Goal: Transaction & Acquisition: Book appointment/travel/reservation

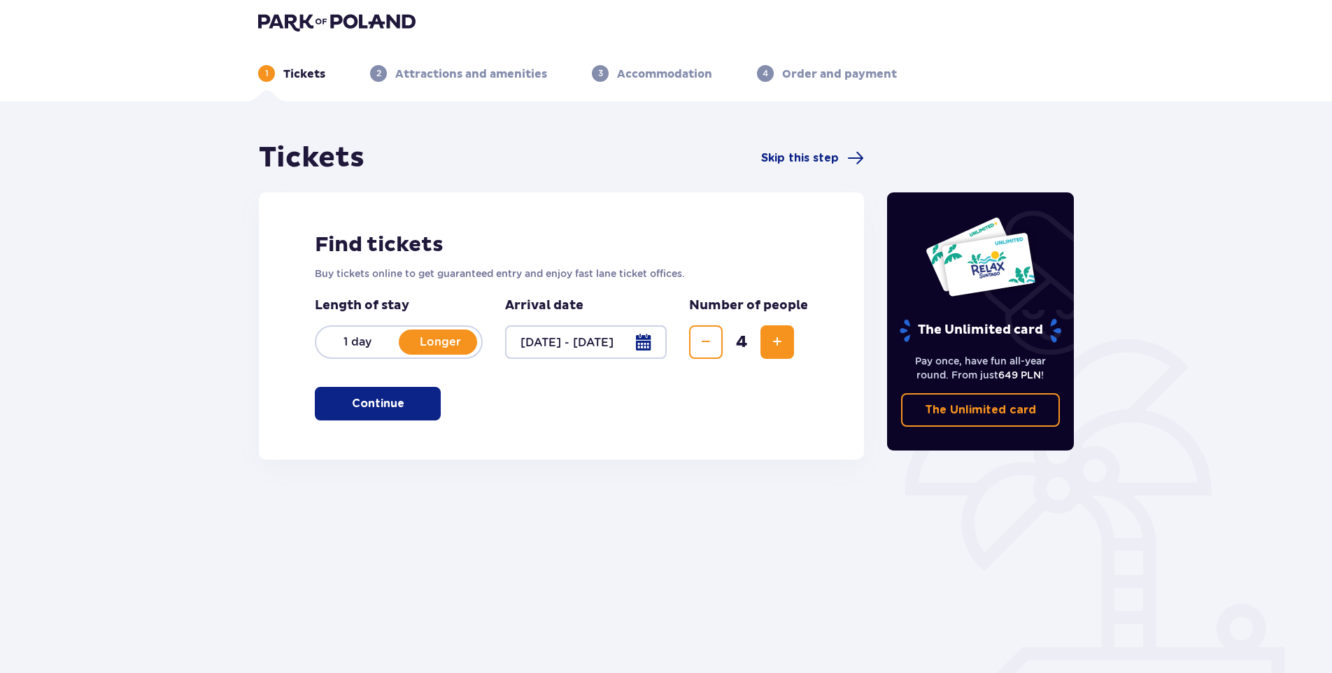
scroll to position [50, 0]
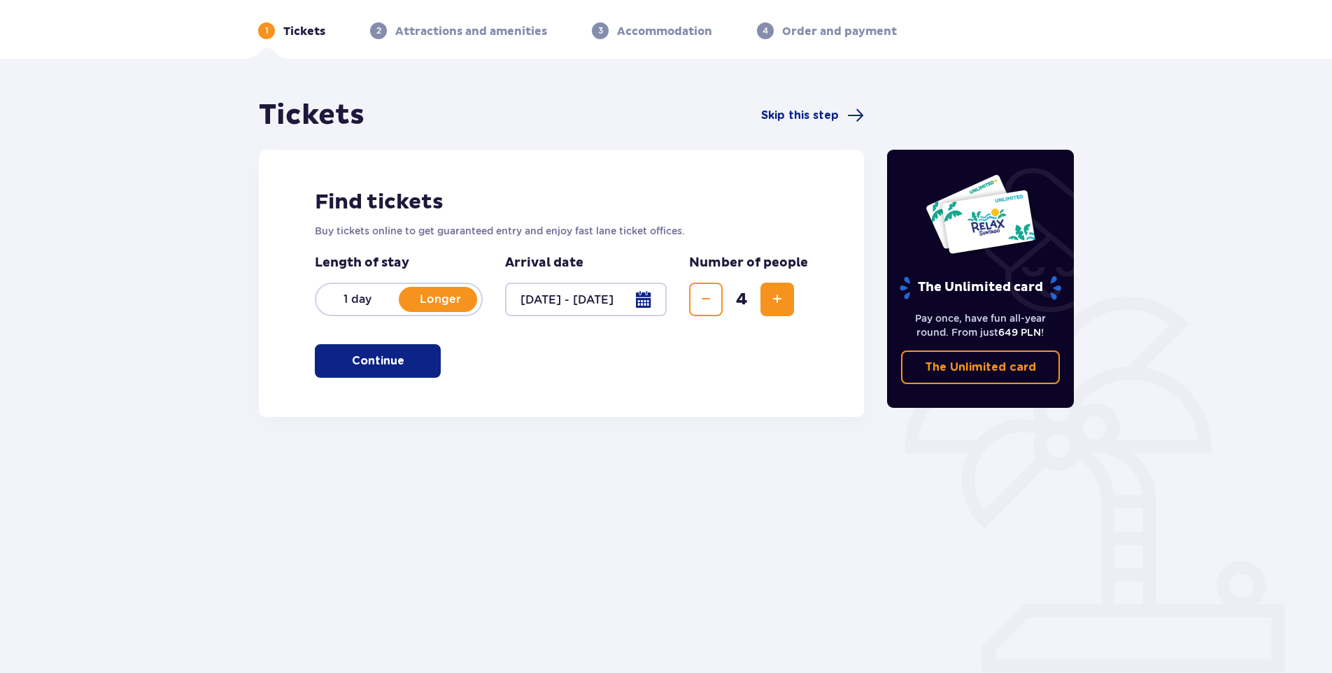
click at [371, 366] on p "Continue" at bounding box center [378, 360] width 52 height 15
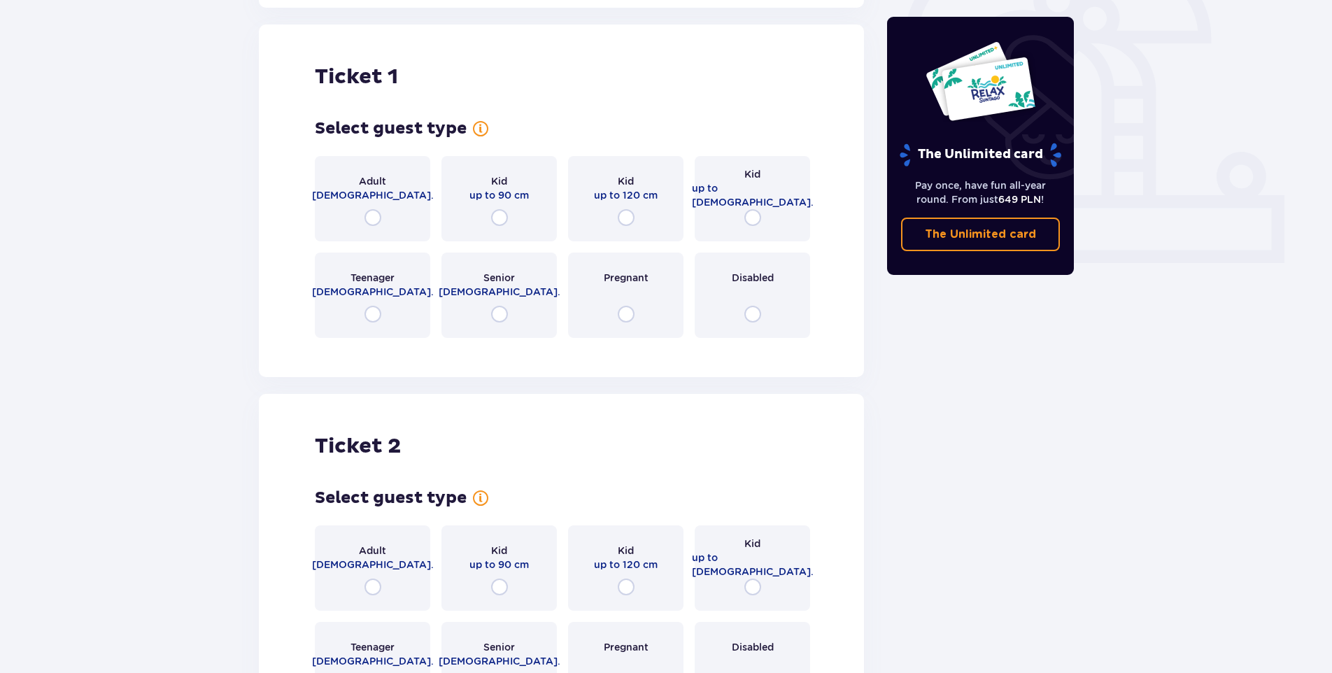
scroll to position [467, 0]
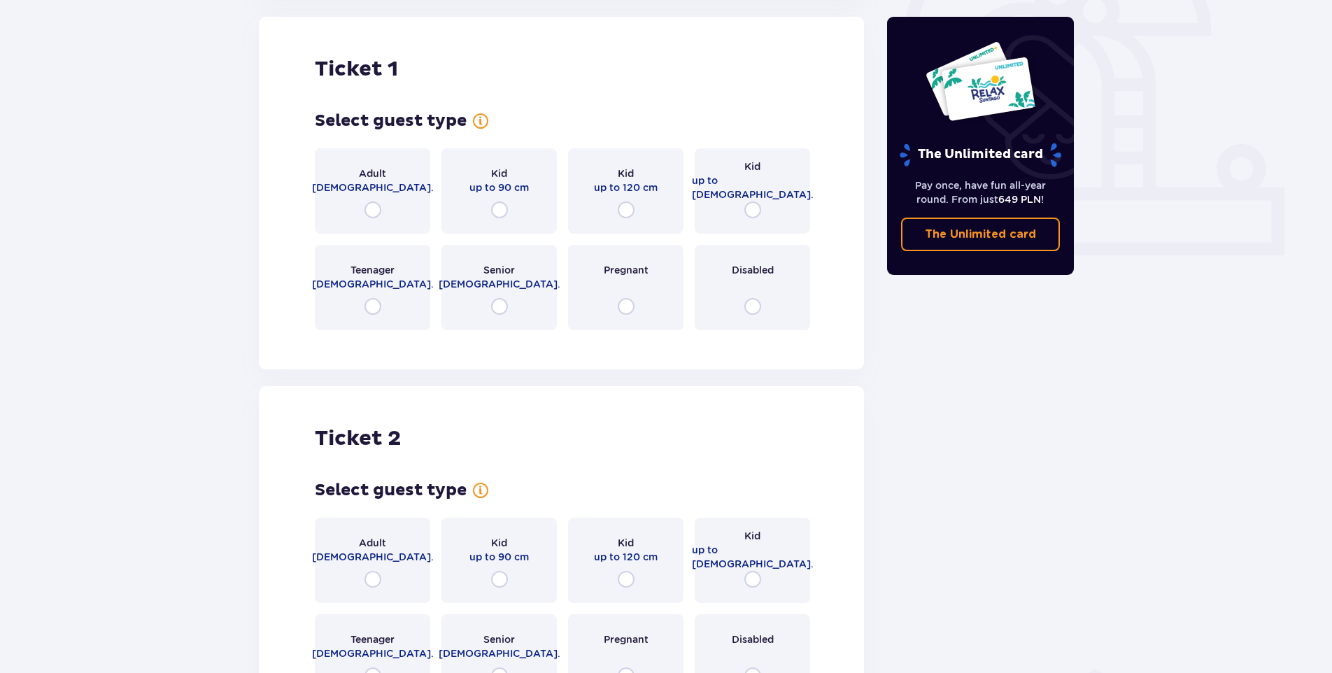
click at [373, 210] on input "radio" at bounding box center [372, 209] width 17 height 17
radio input "true"
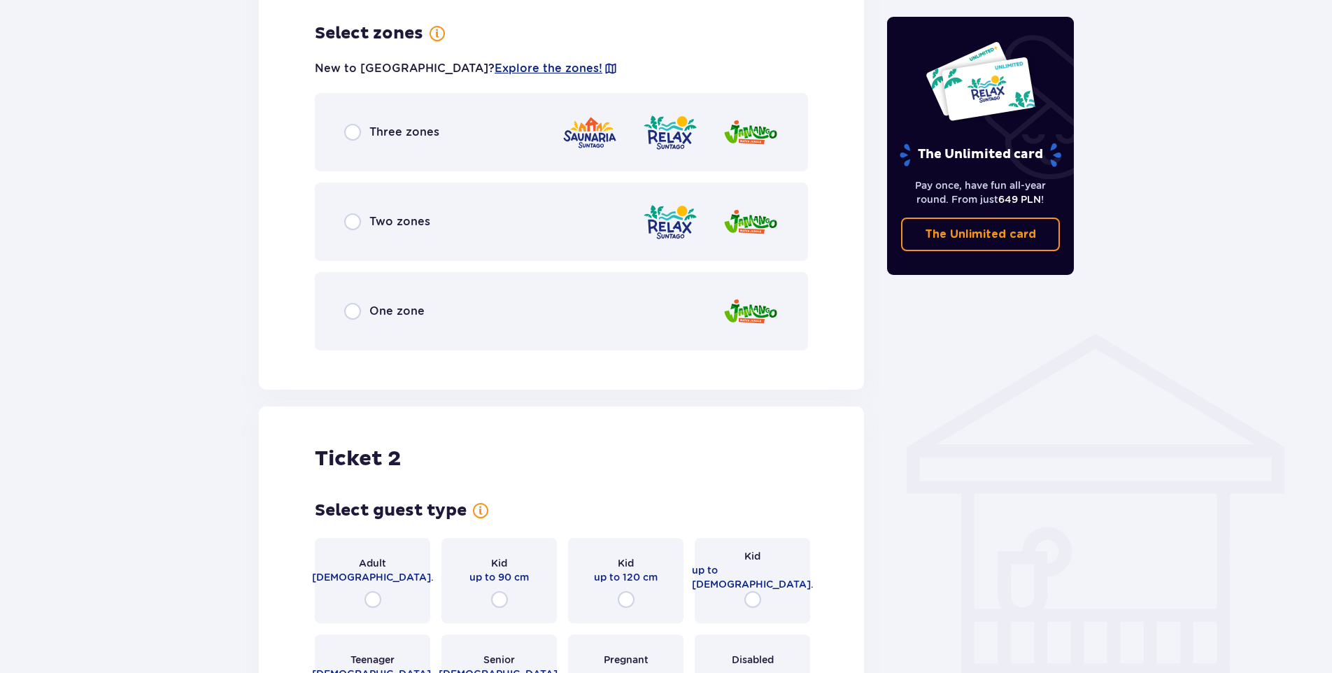
scroll to position [809, 0]
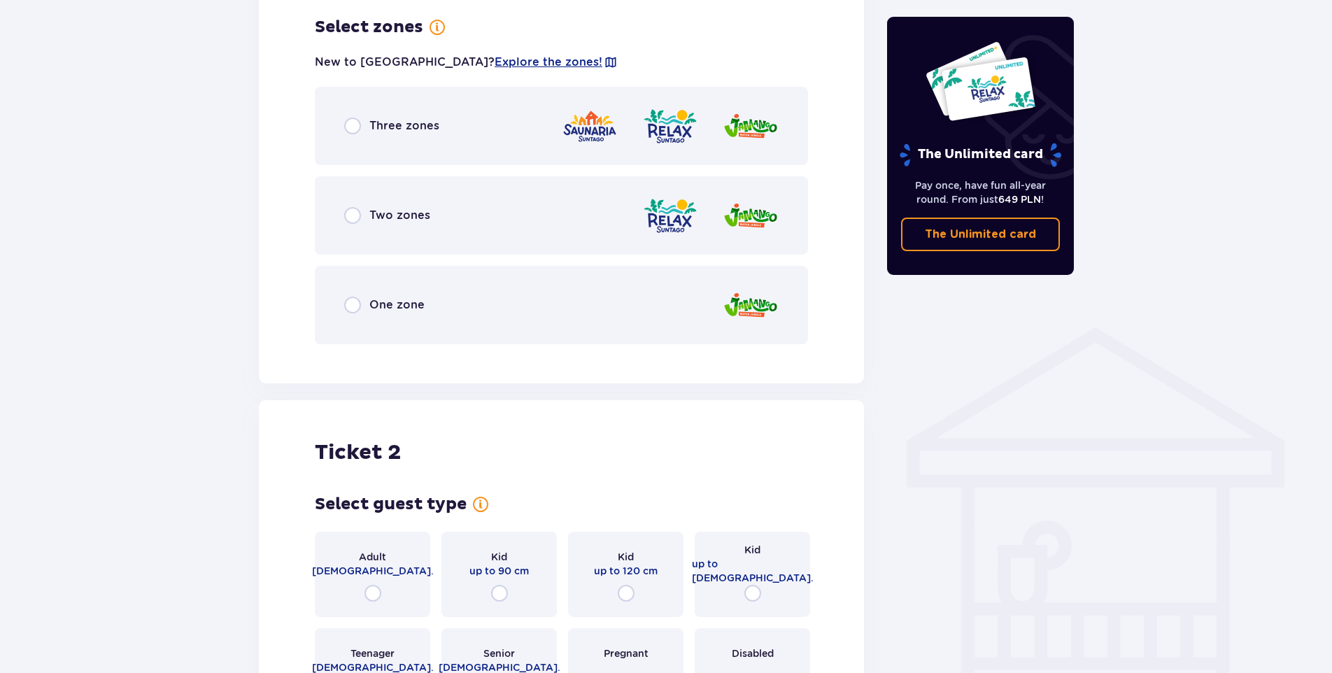
click at [352, 129] on input "radio" at bounding box center [352, 125] width 17 height 17
radio input "true"
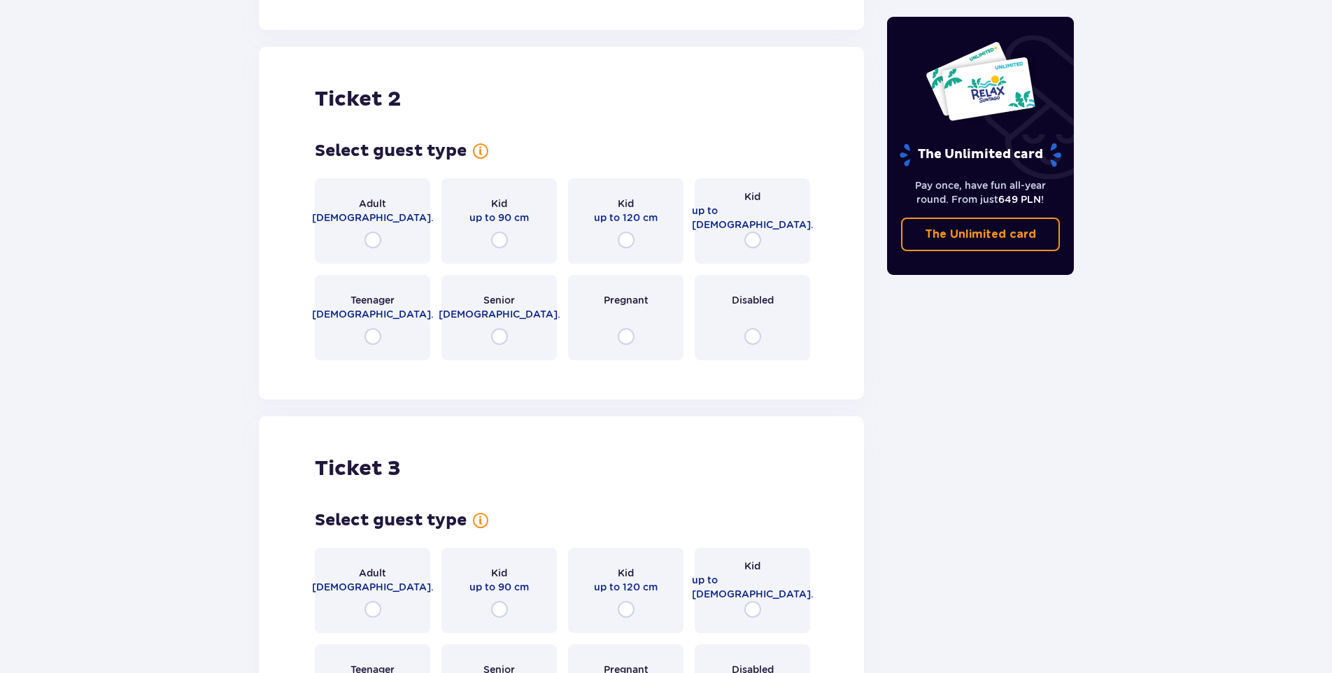
scroll to position [1583, 0]
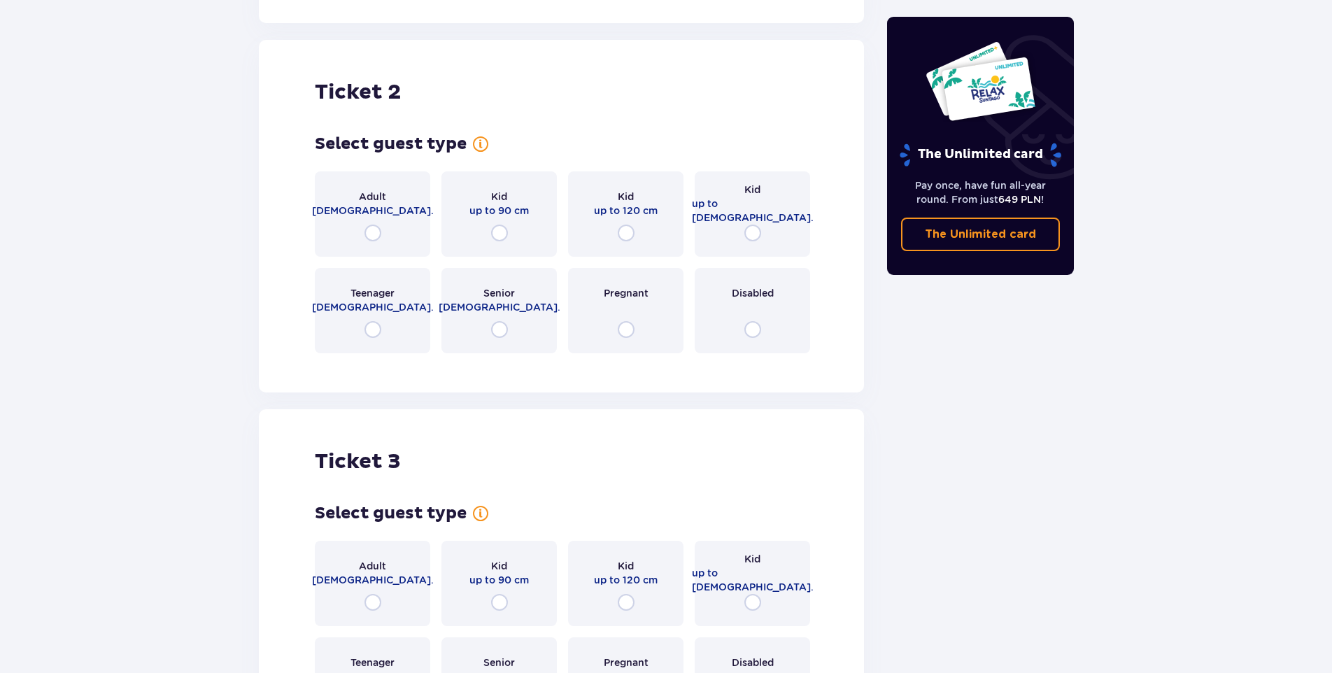
click at [374, 232] on input "radio" at bounding box center [372, 233] width 17 height 17
radio input "true"
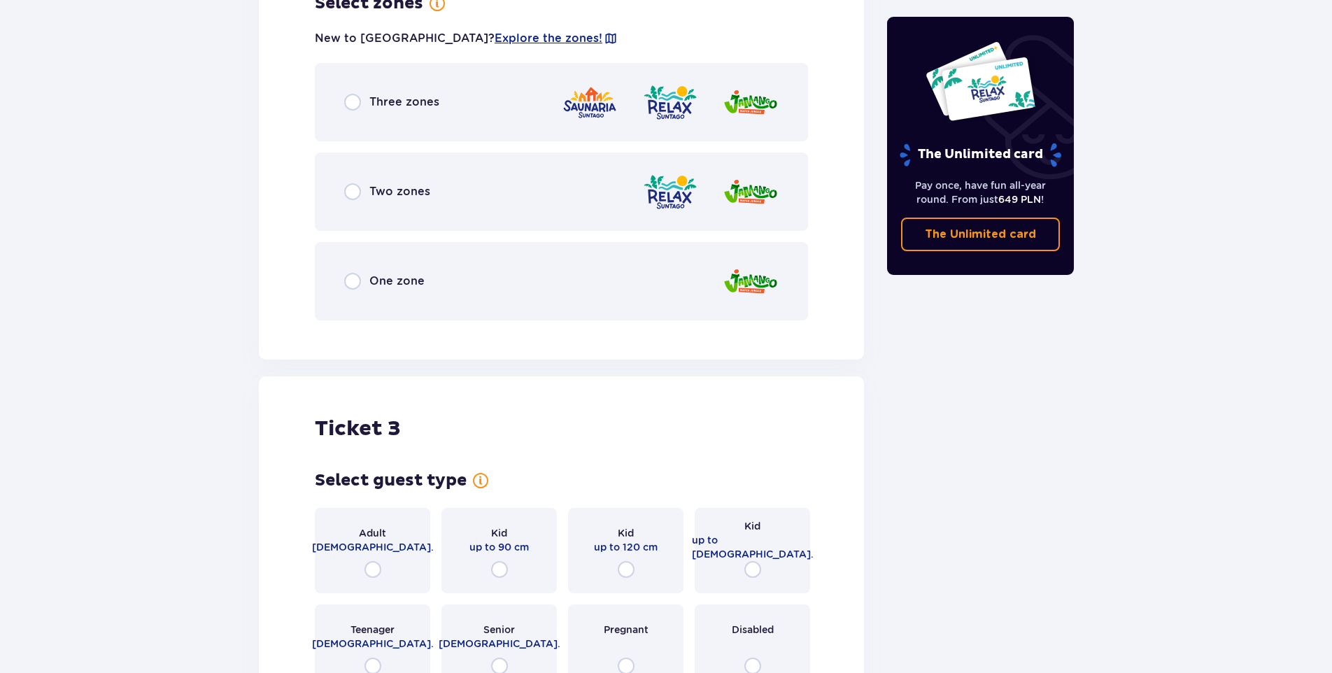
scroll to position [1972, 0]
click at [350, 104] on input "radio" at bounding box center [352, 101] width 17 height 17
radio input "true"
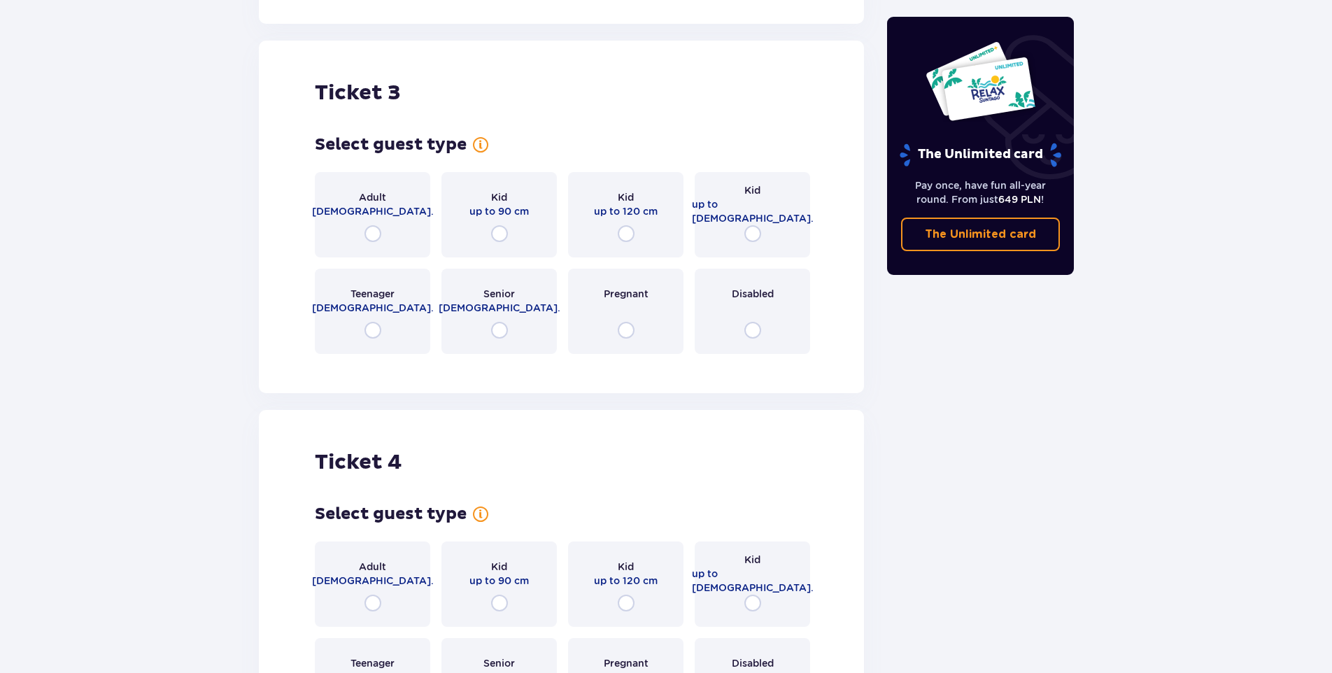
scroll to position [2723, 0]
click at [373, 226] on input "radio" at bounding box center [372, 233] width 17 height 17
radio input "true"
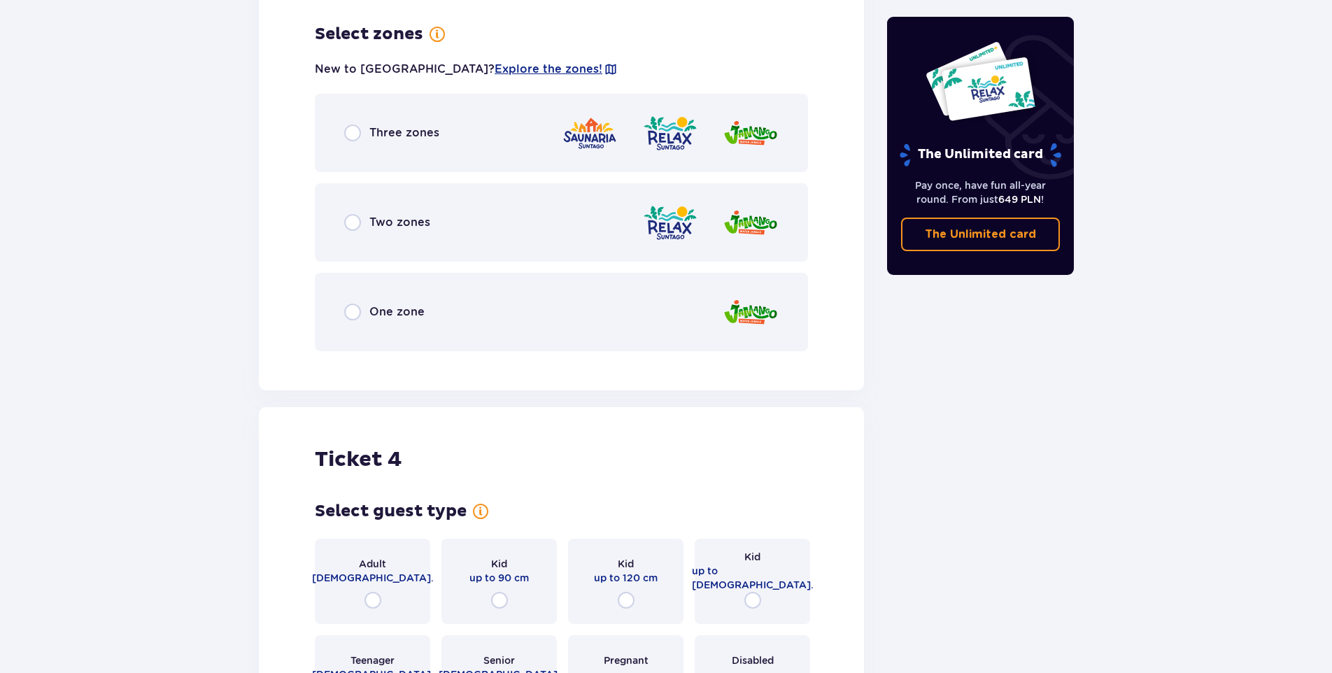
scroll to position [3087, 0]
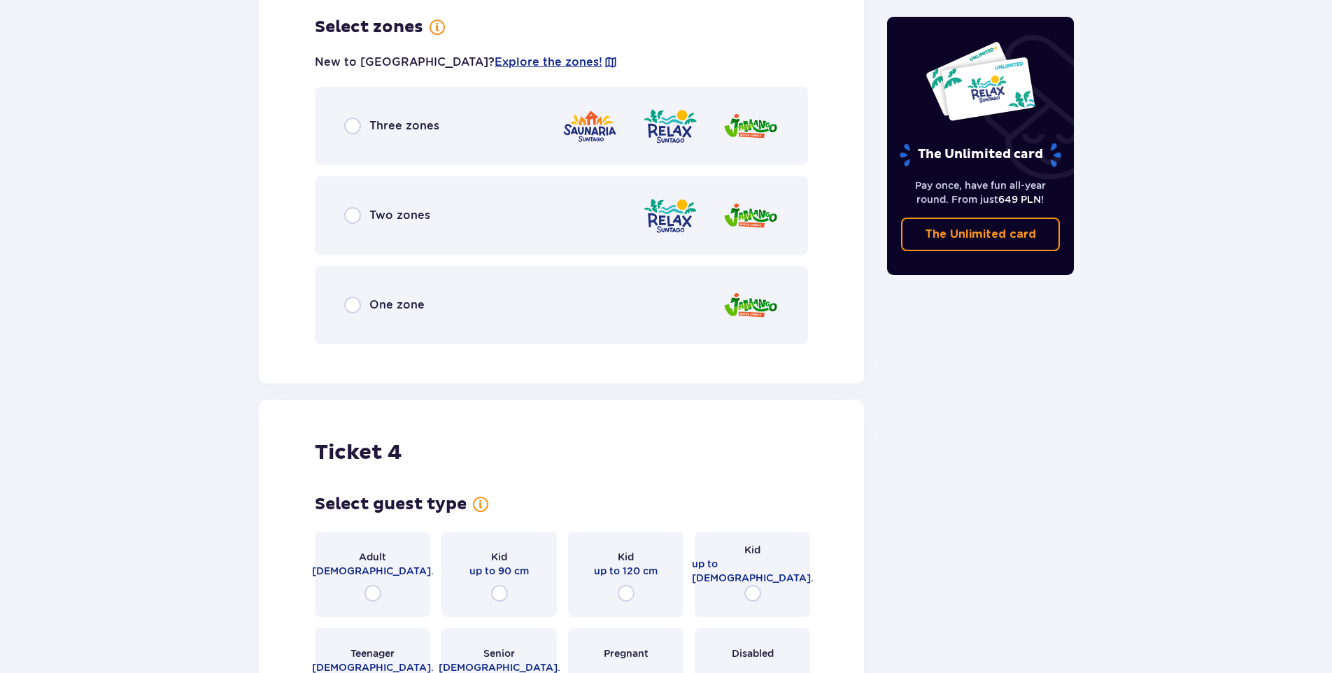
click at [350, 128] on input "radio" at bounding box center [352, 125] width 17 height 17
radio input "true"
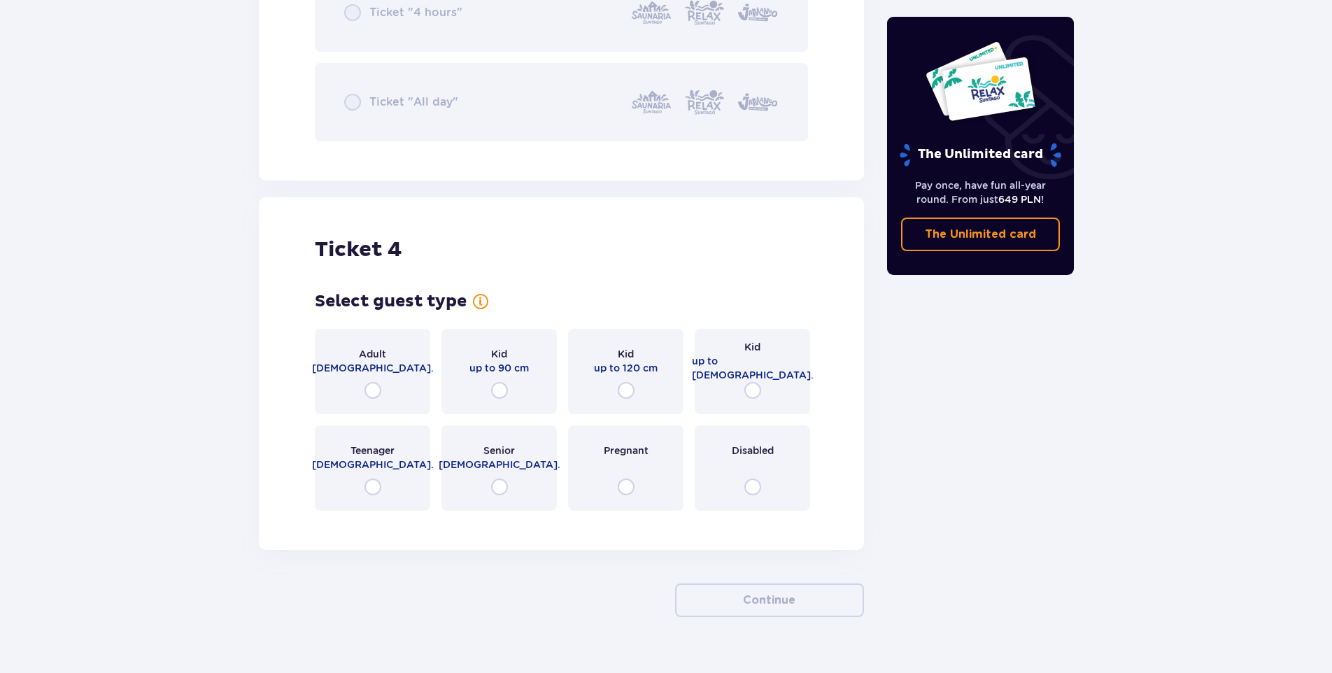
scroll to position [3733, 0]
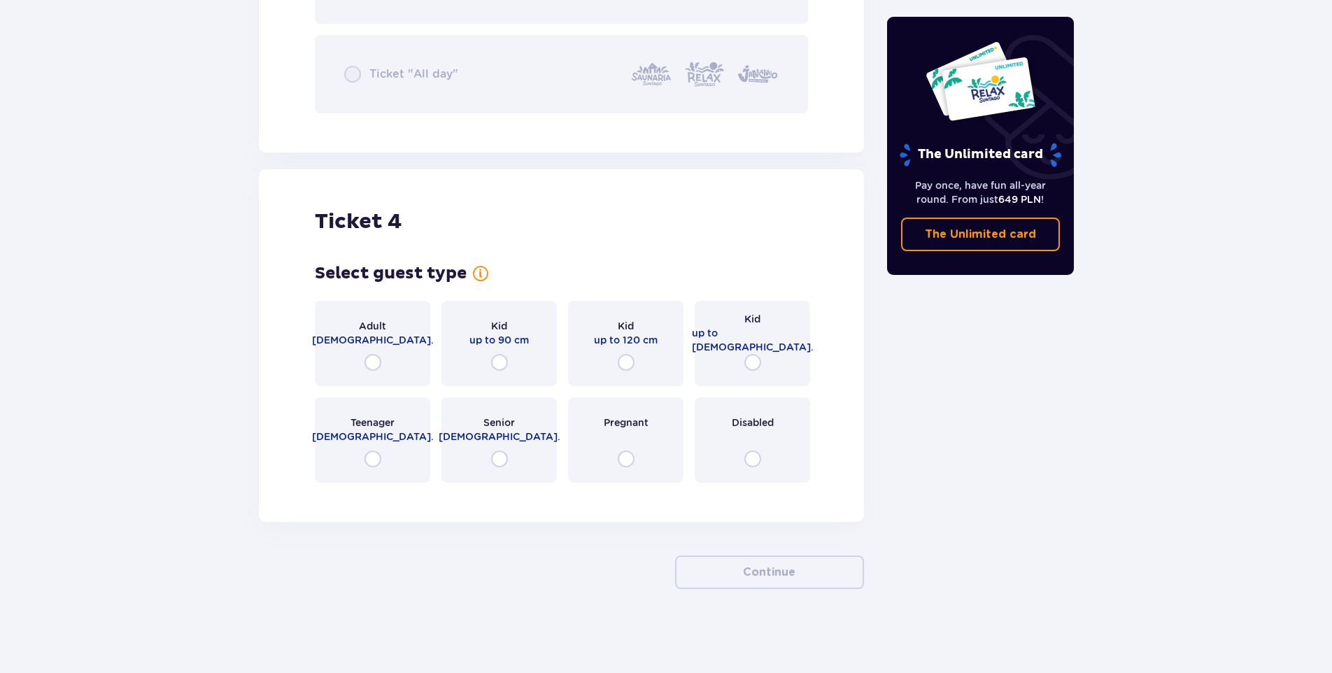
drag, startPoint x: 376, startPoint y: 464, endPoint x: 369, endPoint y: 455, distance: 11.4
click at [374, 462] on input "radio" at bounding box center [372, 458] width 17 height 17
radio input "true"
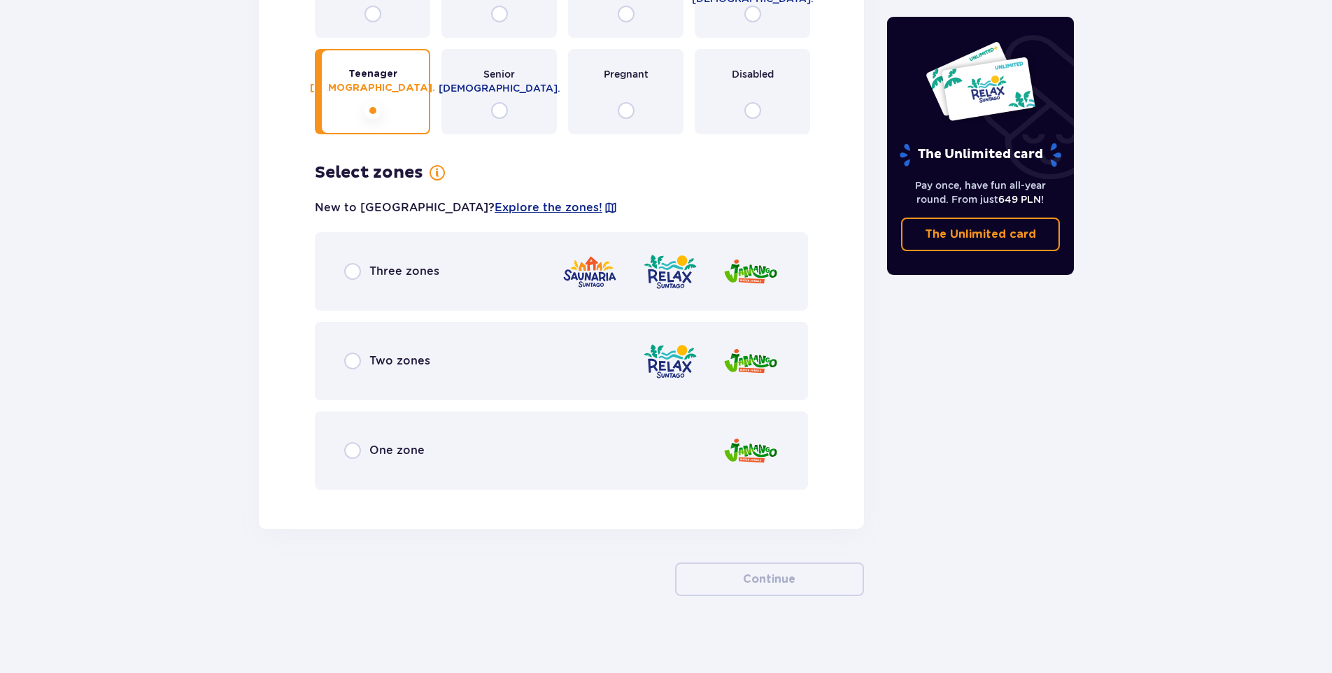
scroll to position [4088, 0]
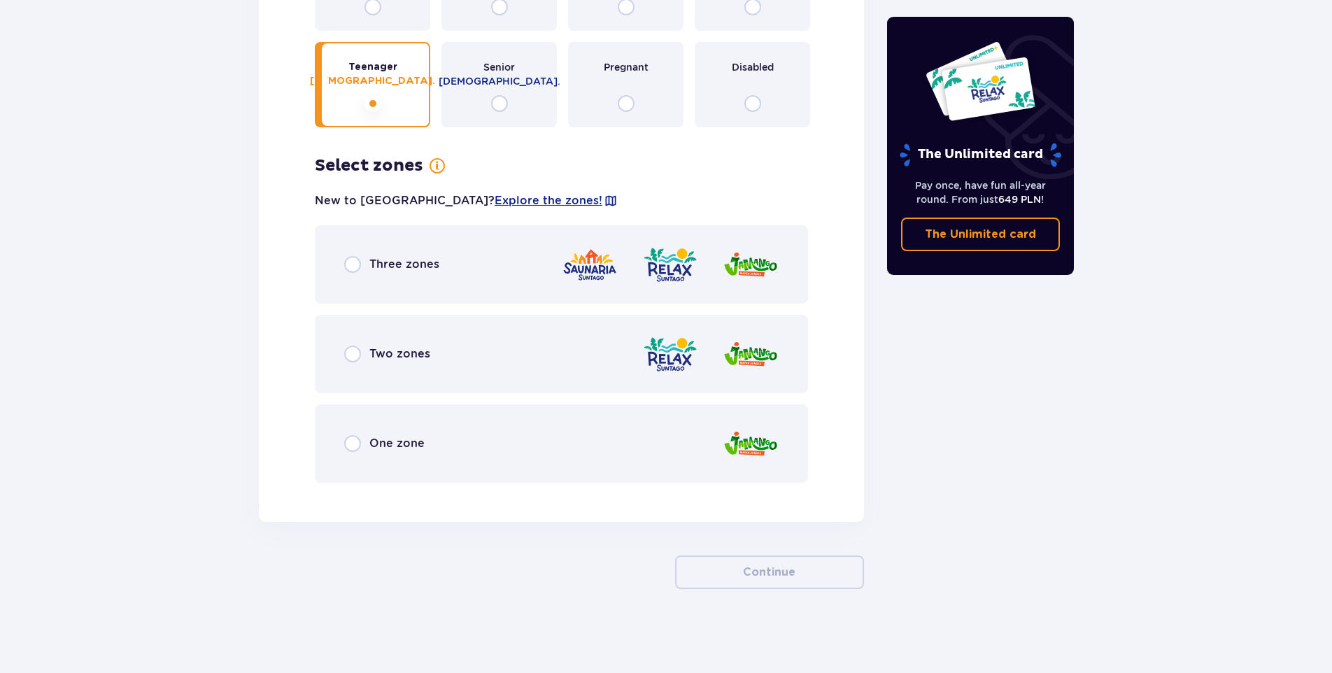
click at [352, 259] on input "radio" at bounding box center [352, 264] width 17 height 17
radio input "true"
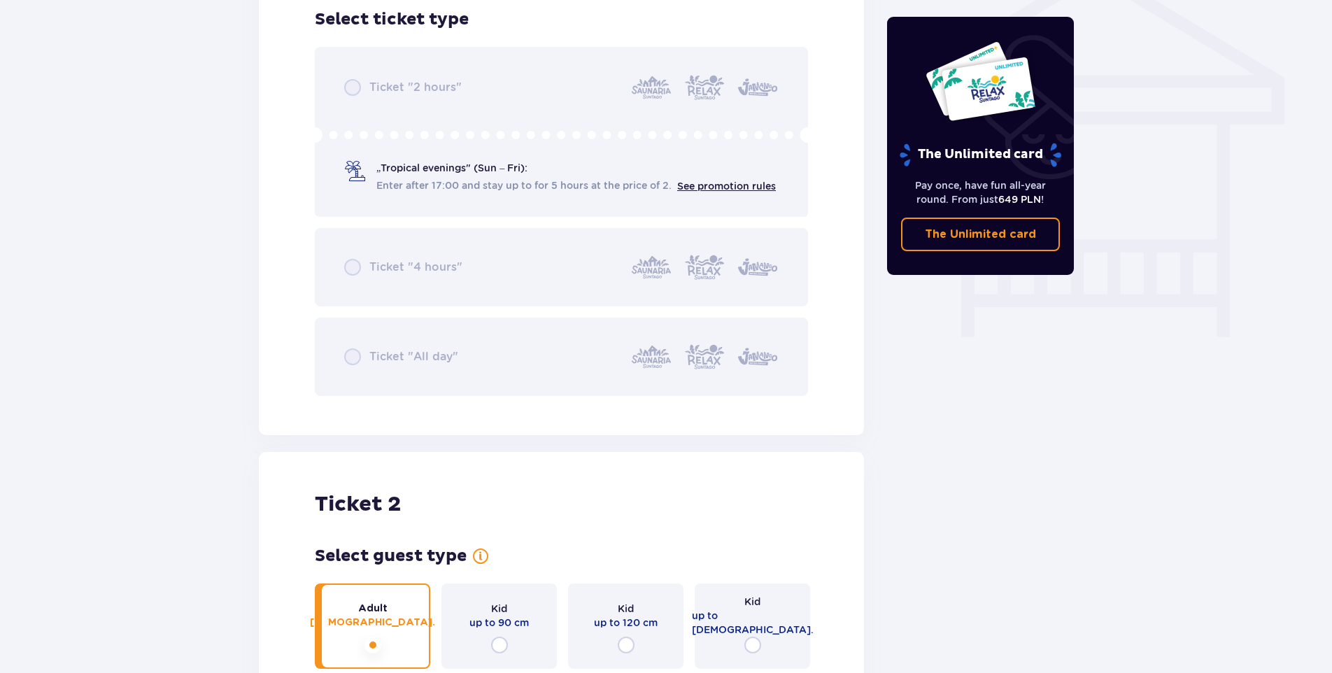
scroll to position [1189, 0]
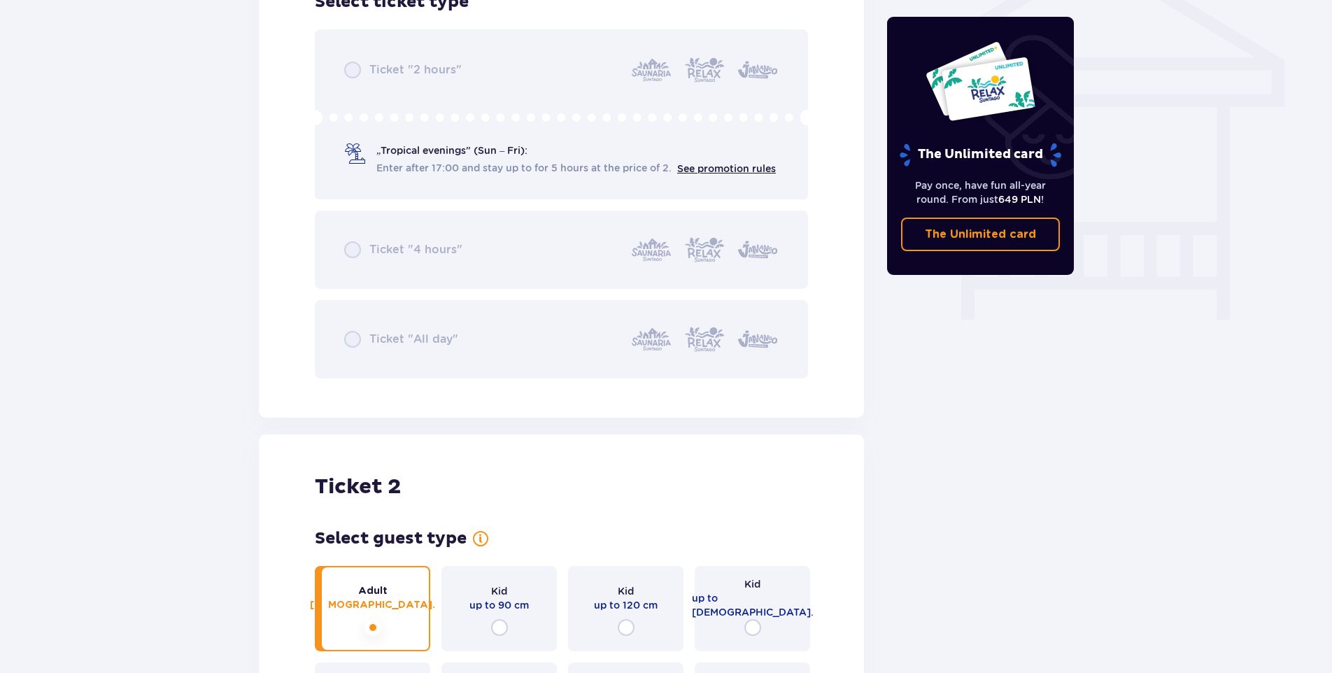
click at [355, 341] on div "Ticket "2 hours" „Tropical evenings" (Sun – Fri): Enter after 17:00 and stay up…" at bounding box center [561, 203] width 493 height 349
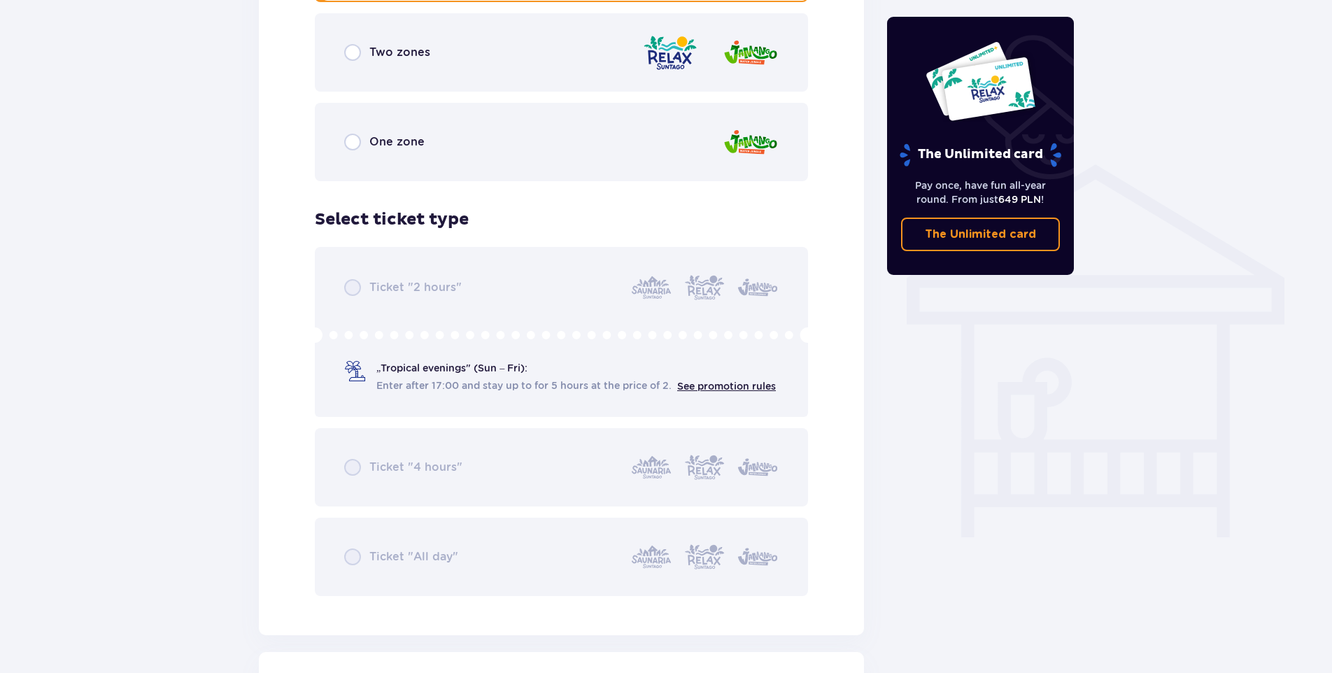
scroll to position [979, 0]
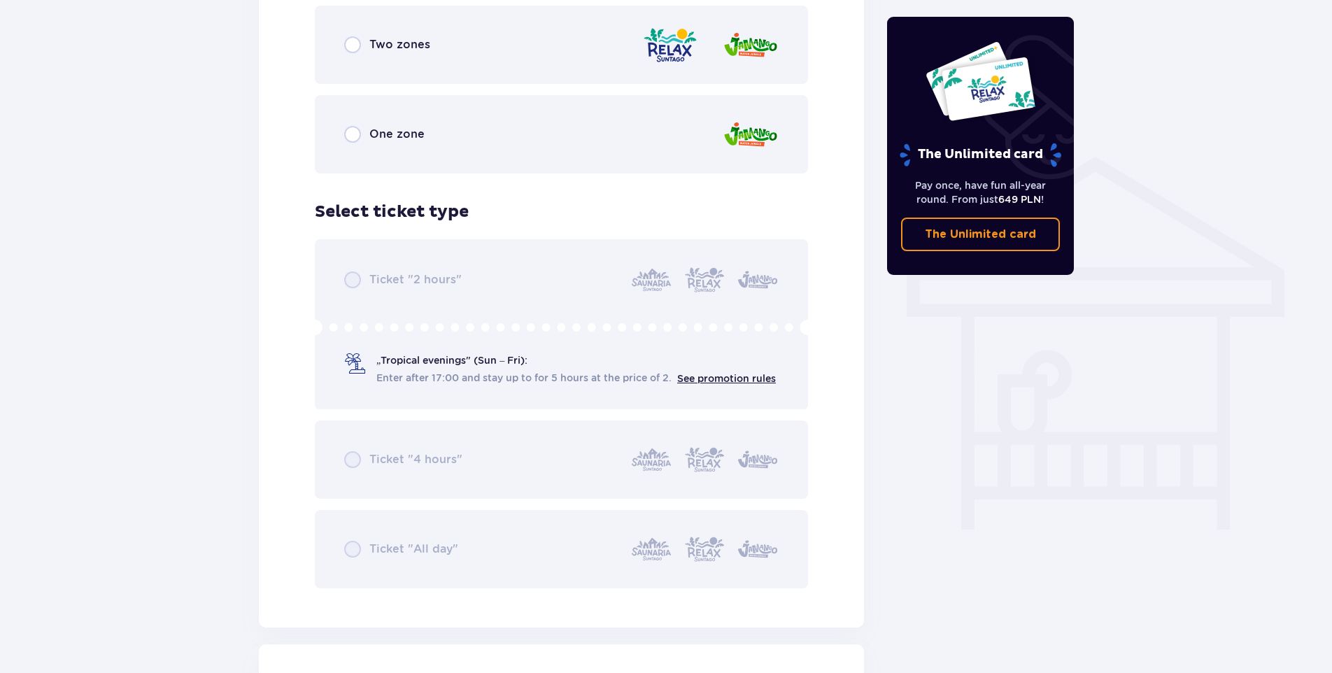
click at [357, 279] on div "Ticket "2 hours" „Tropical evenings" (Sun – Fri): Enter after 17:00 and stay up…" at bounding box center [561, 413] width 493 height 349
drag, startPoint x: 466, startPoint y: 438, endPoint x: 449, endPoint y: 443, distance: 18.2
click at [467, 438] on div "Ticket "2 hours" „Tropical evenings" (Sun – Fri): Enter after 17:00 and stay up…" at bounding box center [561, 413] width 493 height 349
click at [378, 462] on div "Ticket "2 hours" „Tropical evenings" (Sun – Fri): Enter after 17:00 and stay up…" at bounding box center [561, 413] width 493 height 349
drag, startPoint x: 378, startPoint y: 462, endPoint x: 355, endPoint y: 460, distance: 23.9
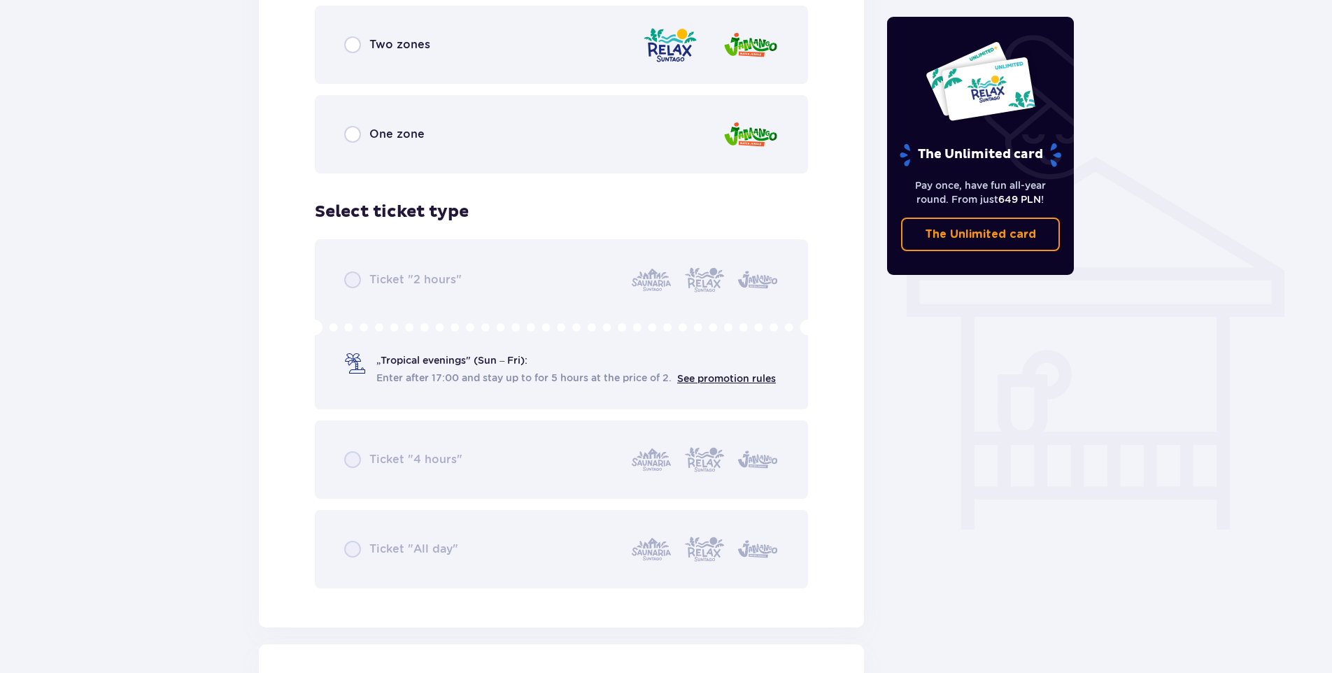
click at [357, 461] on div "Ticket "2 hours" „Tropical evenings" (Sun – Fri): Enter after 17:00 and stay up…" at bounding box center [561, 413] width 493 height 349
click at [353, 460] on div "Ticket "2 hours" „Tropical evenings" (Sun – Fri): Enter after 17:00 and stay up…" at bounding box center [561, 413] width 493 height 349
click at [353, 459] on div "Ticket "2 hours" „Tropical evenings" (Sun – Fri): Enter after 17:00 and stay up…" at bounding box center [561, 413] width 493 height 349
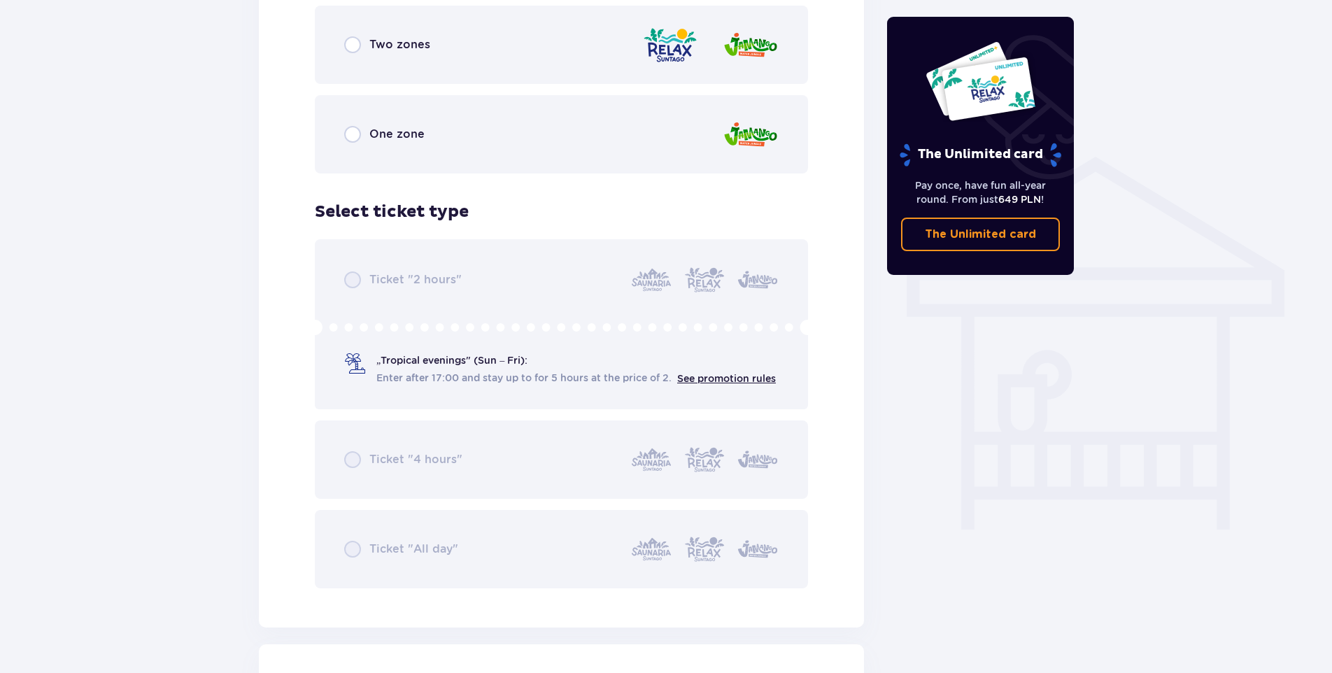
drag, startPoint x: 353, startPoint y: 458, endPoint x: 215, endPoint y: 452, distance: 138.6
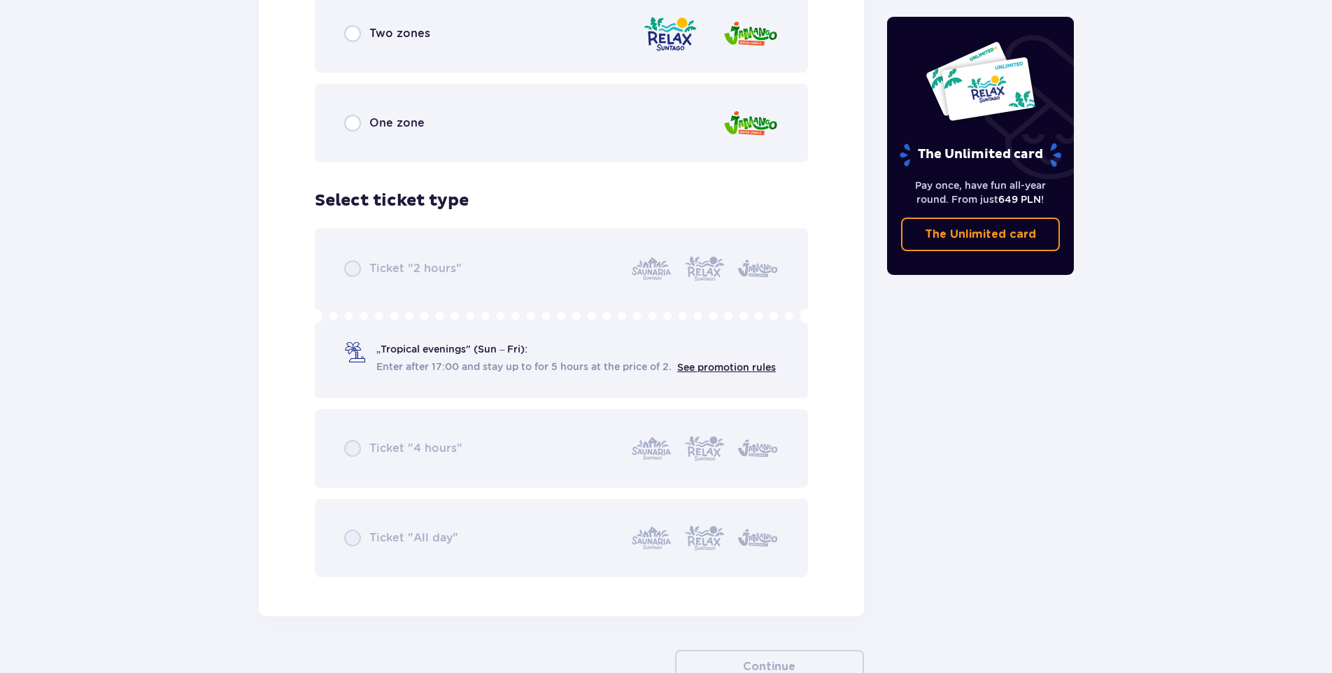
scroll to position [4293, 0]
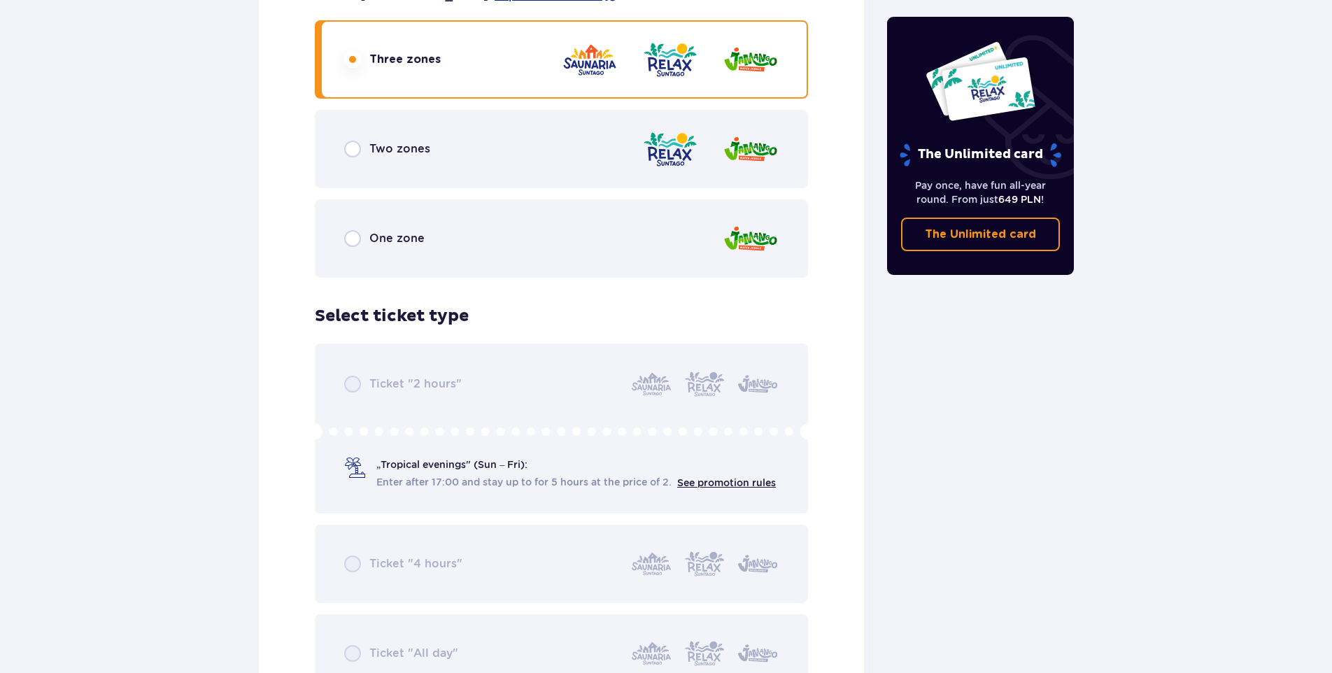
click at [428, 463] on div "Ticket "2 hours" „Tropical evenings" (Sun – Fri): Enter after 17:00 and stay up…" at bounding box center [561, 517] width 493 height 349
